Goal: Answer question/provide support

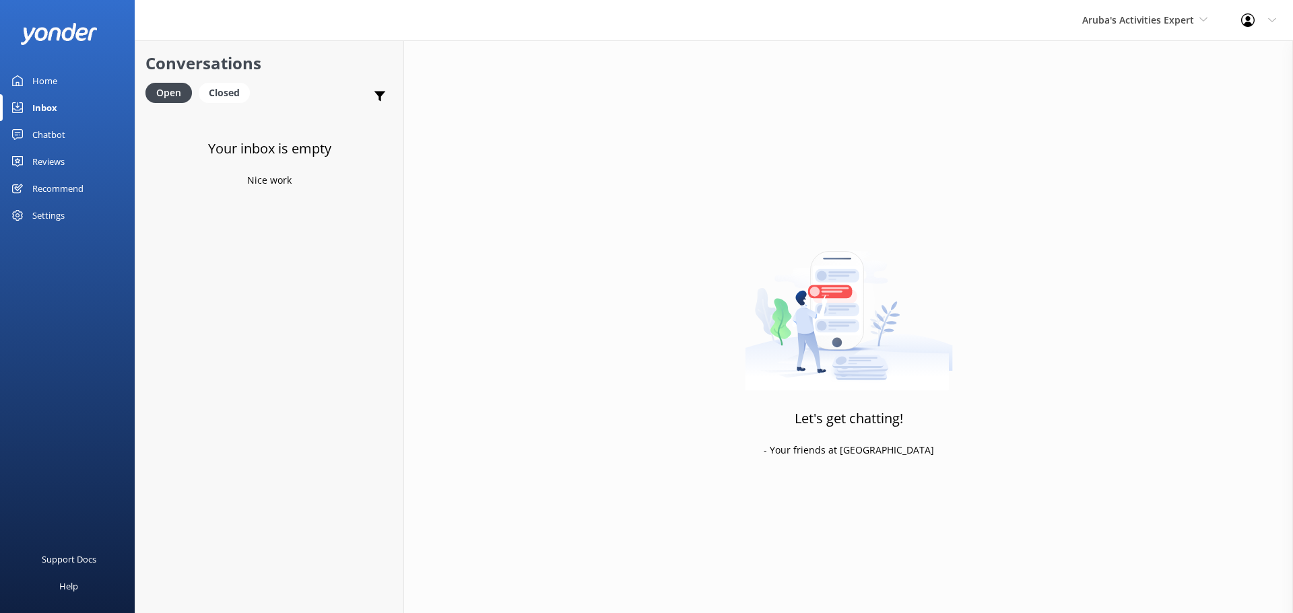
click at [1136, 11] on div "Aruba's Activities Expert [GEOGRAPHIC_DATA] [GEOGRAPHIC_DATA]'s Activities Expe…" at bounding box center [1144, 20] width 159 height 40
click at [60, 107] on link "Inbox" at bounding box center [67, 107] width 135 height 27
click at [1136, 20] on span "De [GEOGRAPHIC_DATA]" at bounding box center [1138, 19] width 110 height 13
click at [1146, 80] on link "Aruba's Activities Expert" at bounding box center [1134, 89] width 135 height 32
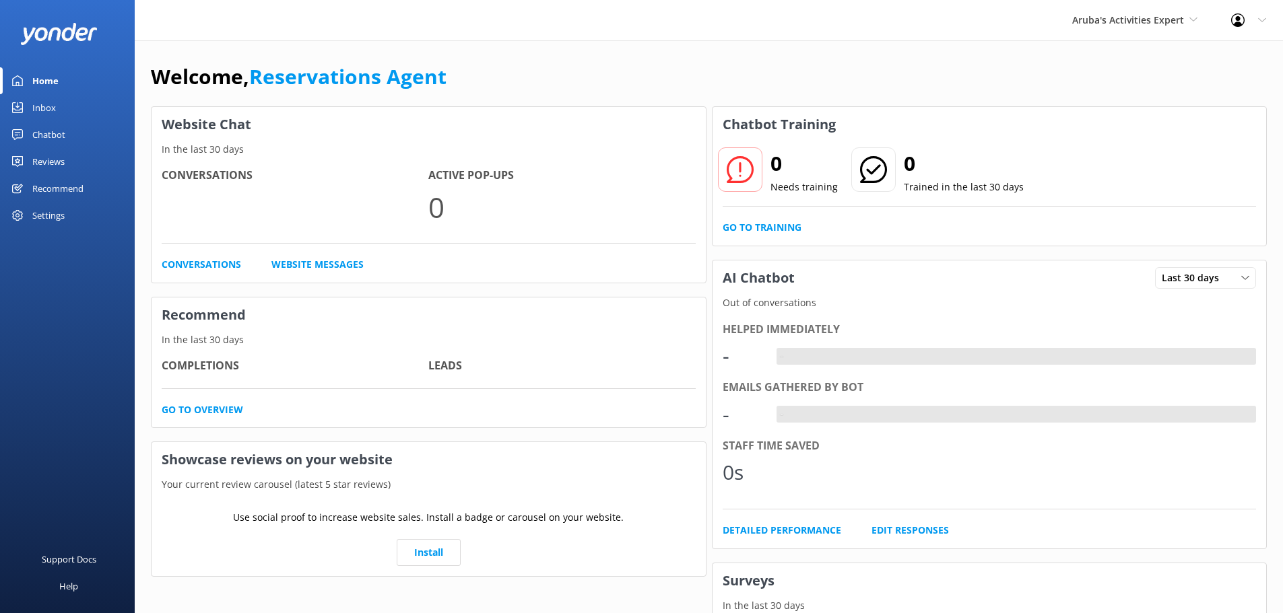
click at [65, 100] on link "Inbox" at bounding box center [67, 107] width 135 height 27
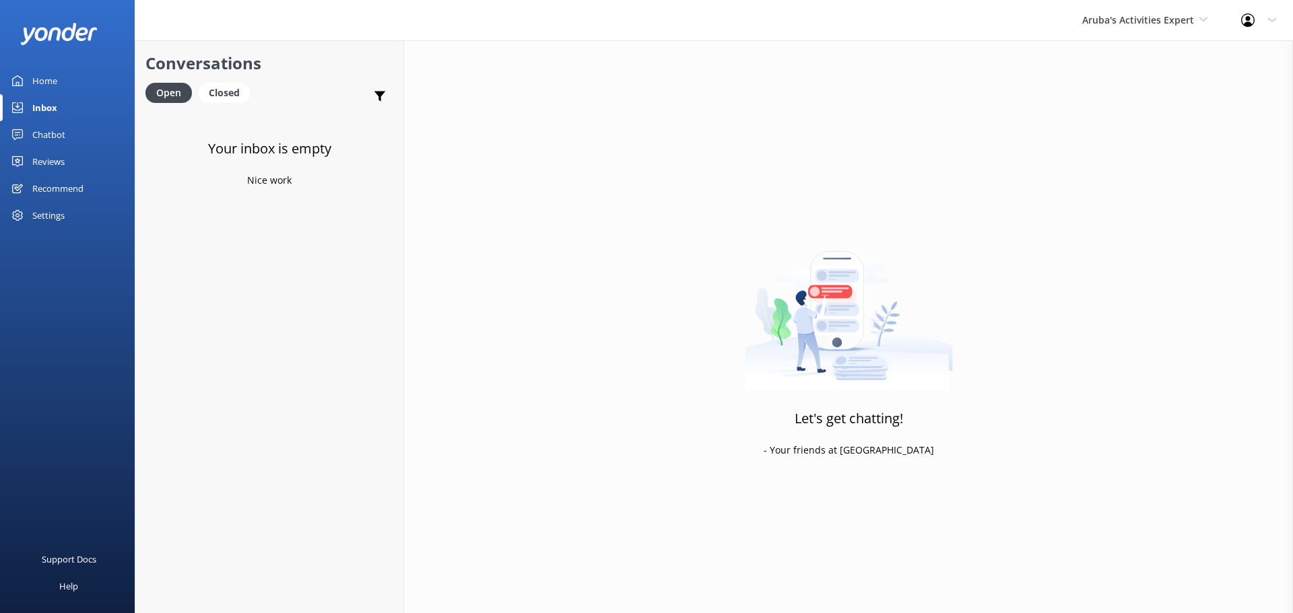
click at [1186, 31] on div "Aruba's Activities Expert [GEOGRAPHIC_DATA] [GEOGRAPHIC_DATA]'s Activities Expe…" at bounding box center [1144, 20] width 159 height 40
click at [1145, 124] on link "The Captain" at bounding box center [1132, 121] width 135 height 32
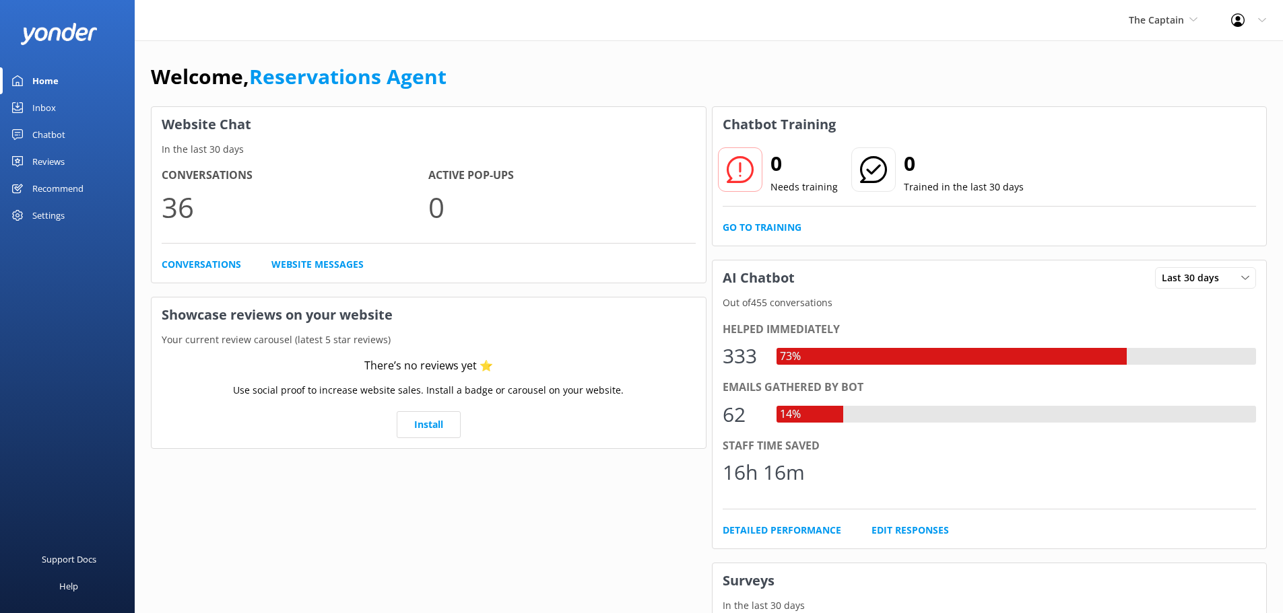
click at [48, 106] on div "Inbox" at bounding box center [44, 107] width 24 height 27
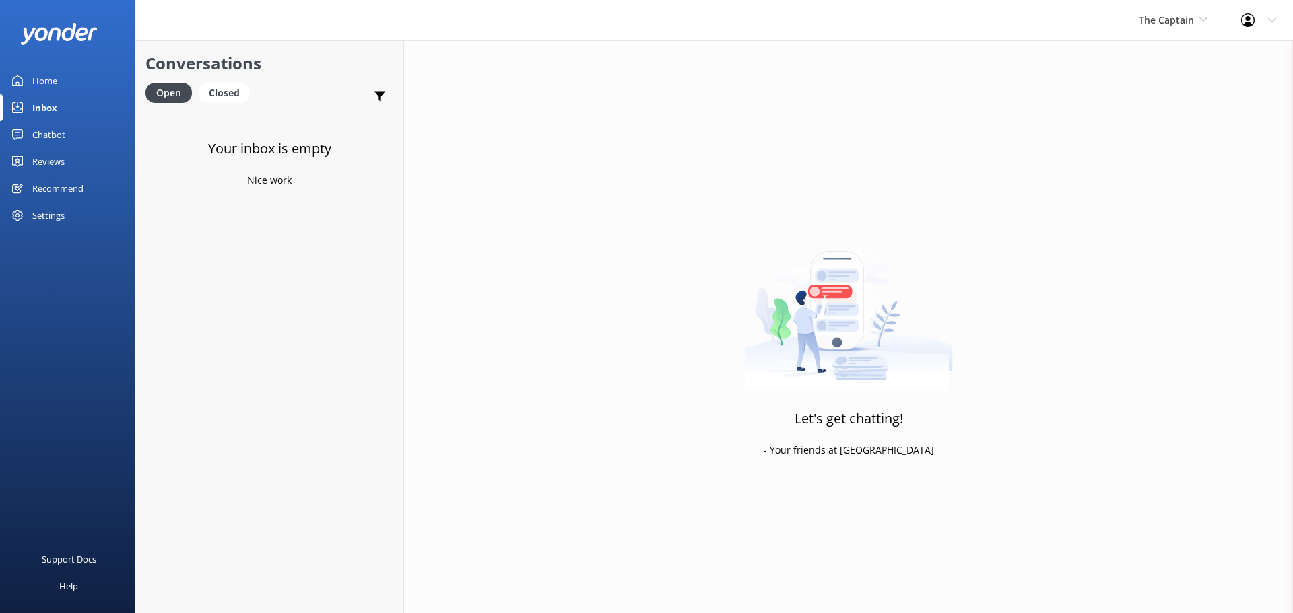
click at [833, 93] on div "Let's get chatting! - Your friends at [GEOGRAPHIC_DATA]" at bounding box center [848, 346] width 889 height 613
